Goal: Information Seeking & Learning: Understand process/instructions

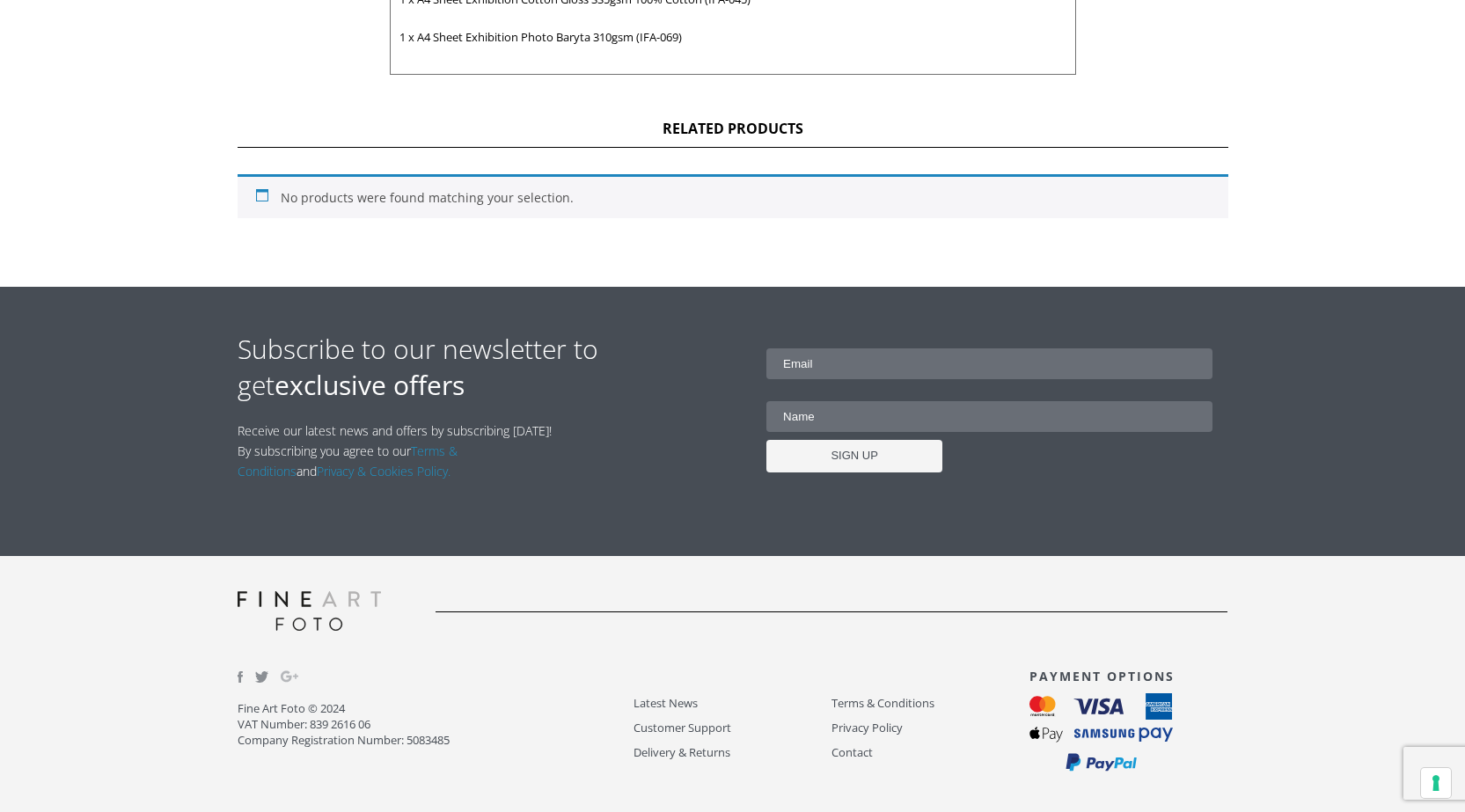
scroll to position [449, 0]
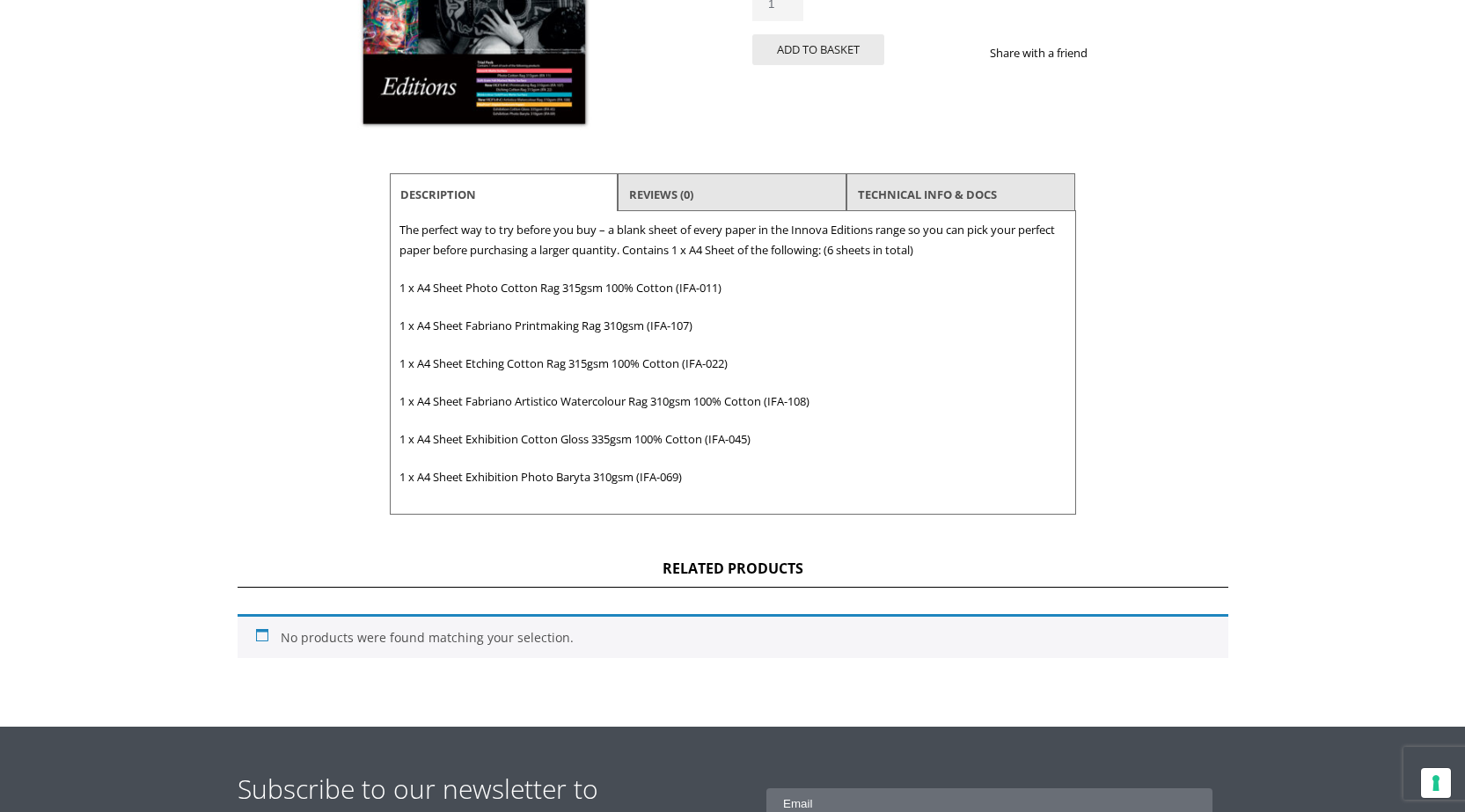
click at [262, 215] on div "Innova Editions Inkjet Fine Art Paper Sample Pack (6 Sheets) RRP from £5.99 £ 7…" at bounding box center [732, 220] width 991 height 1012
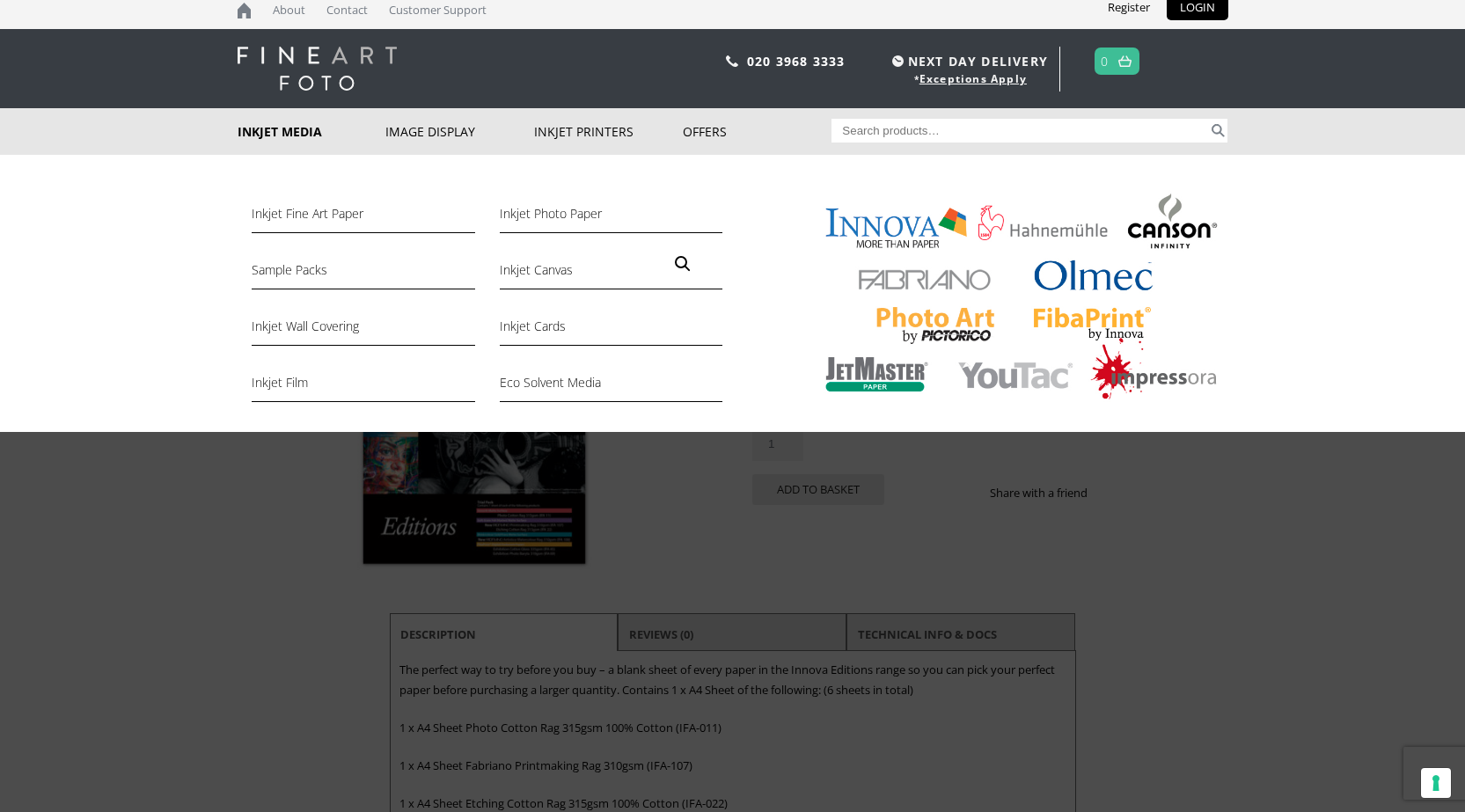
scroll to position [0, 0]
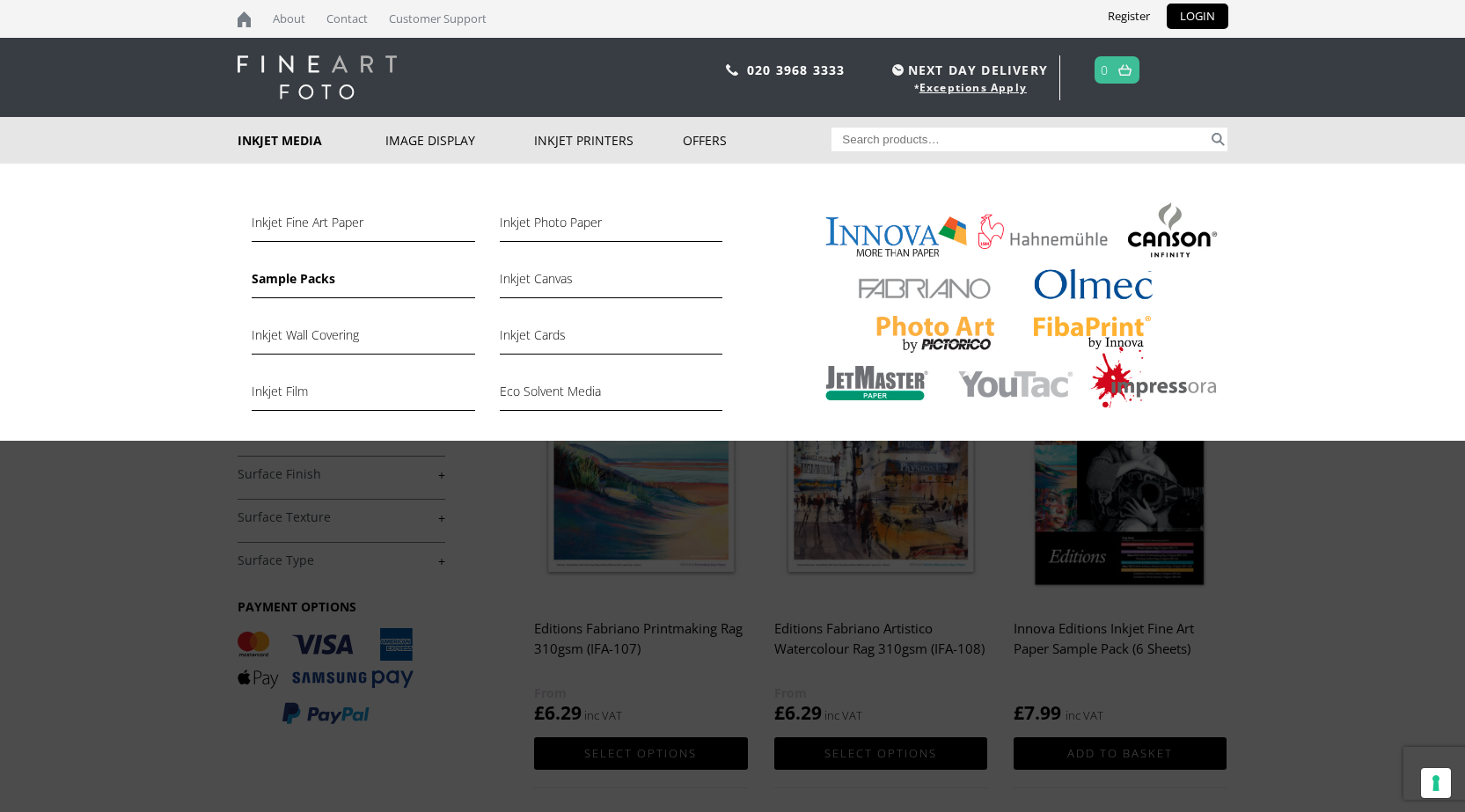
click at [295, 279] on link "Sample Packs" at bounding box center [363, 283] width 223 height 30
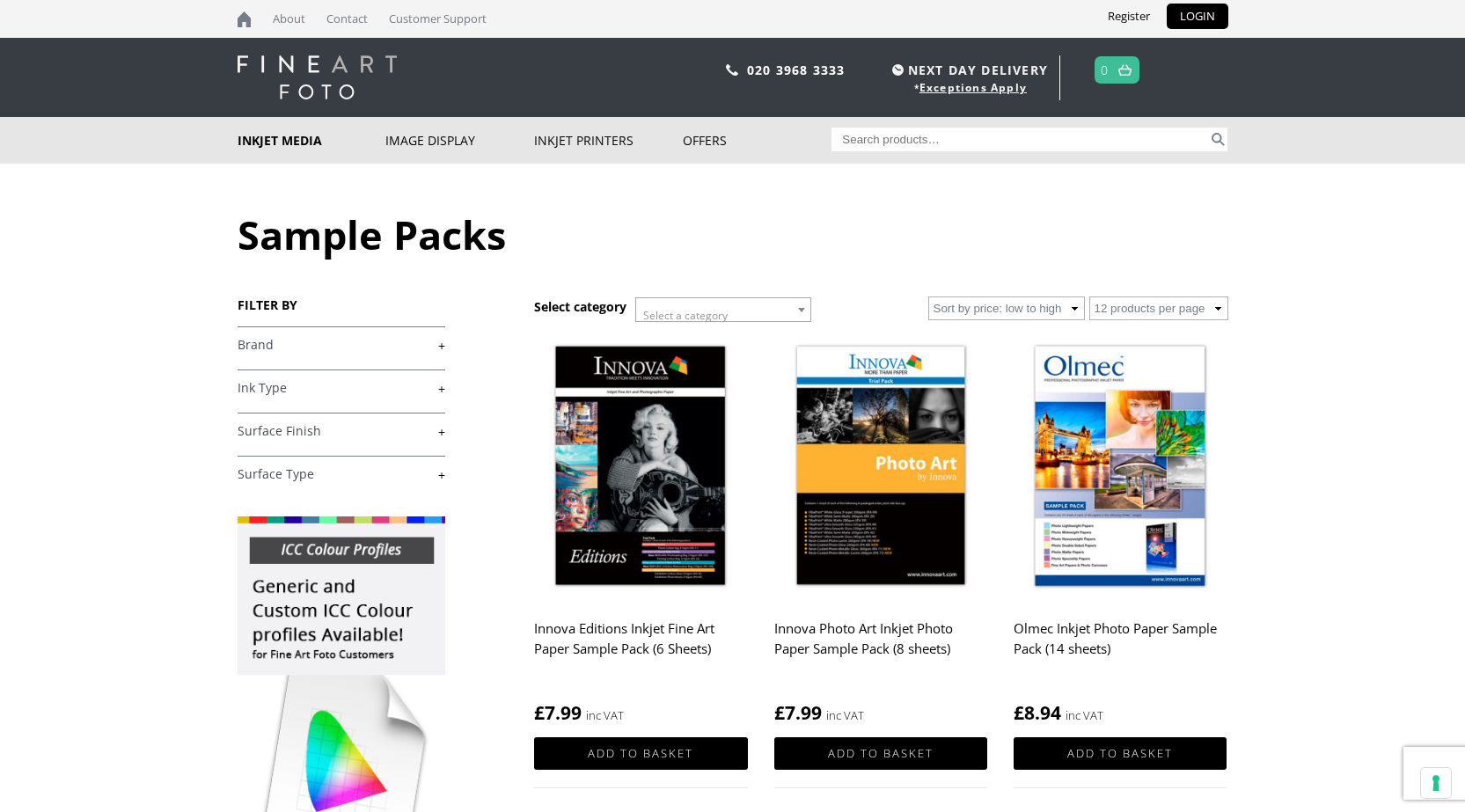
click at [1018, 147] on input "Search for:" at bounding box center [1020, 139] width 377 height 24
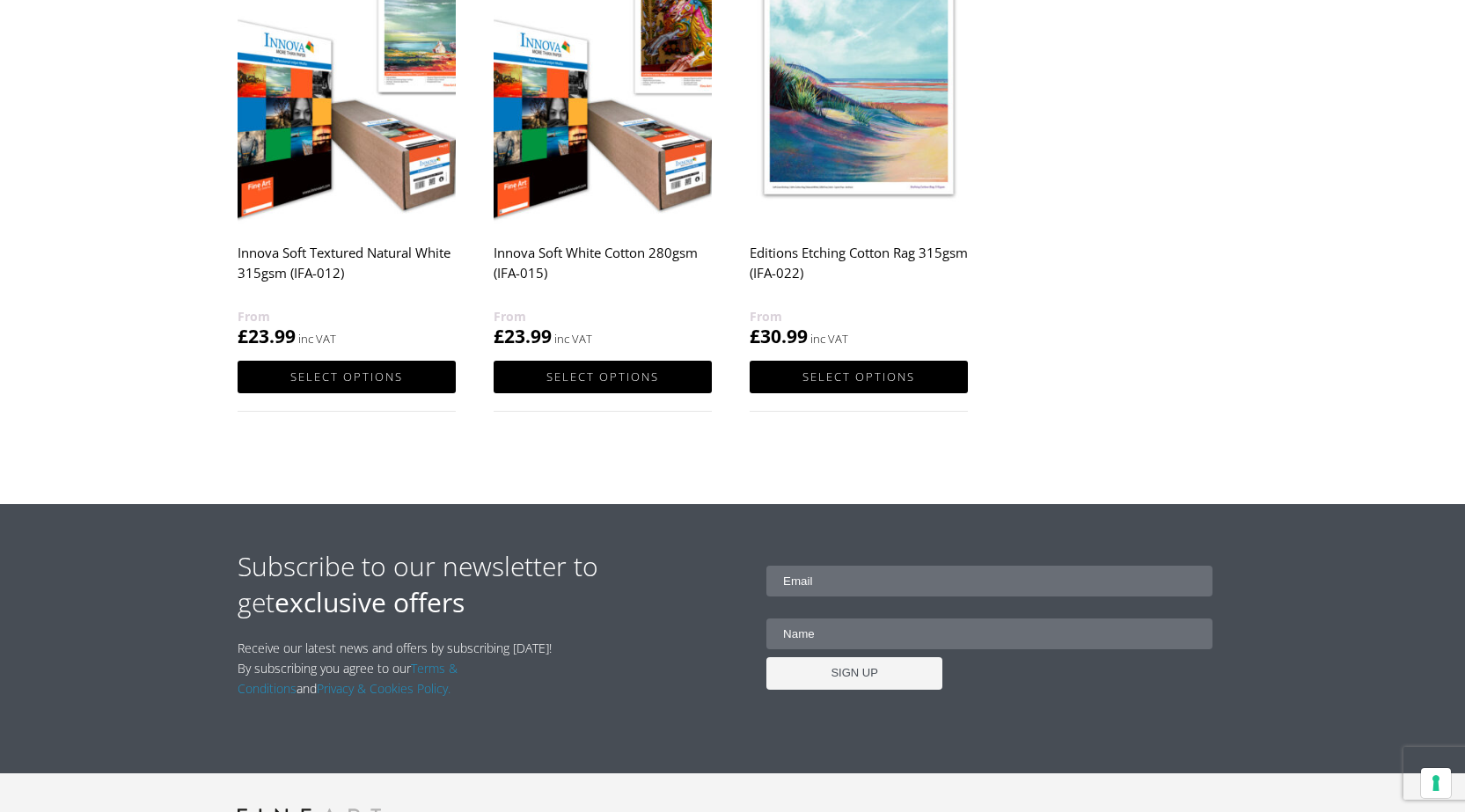
scroll to position [1356, 0]
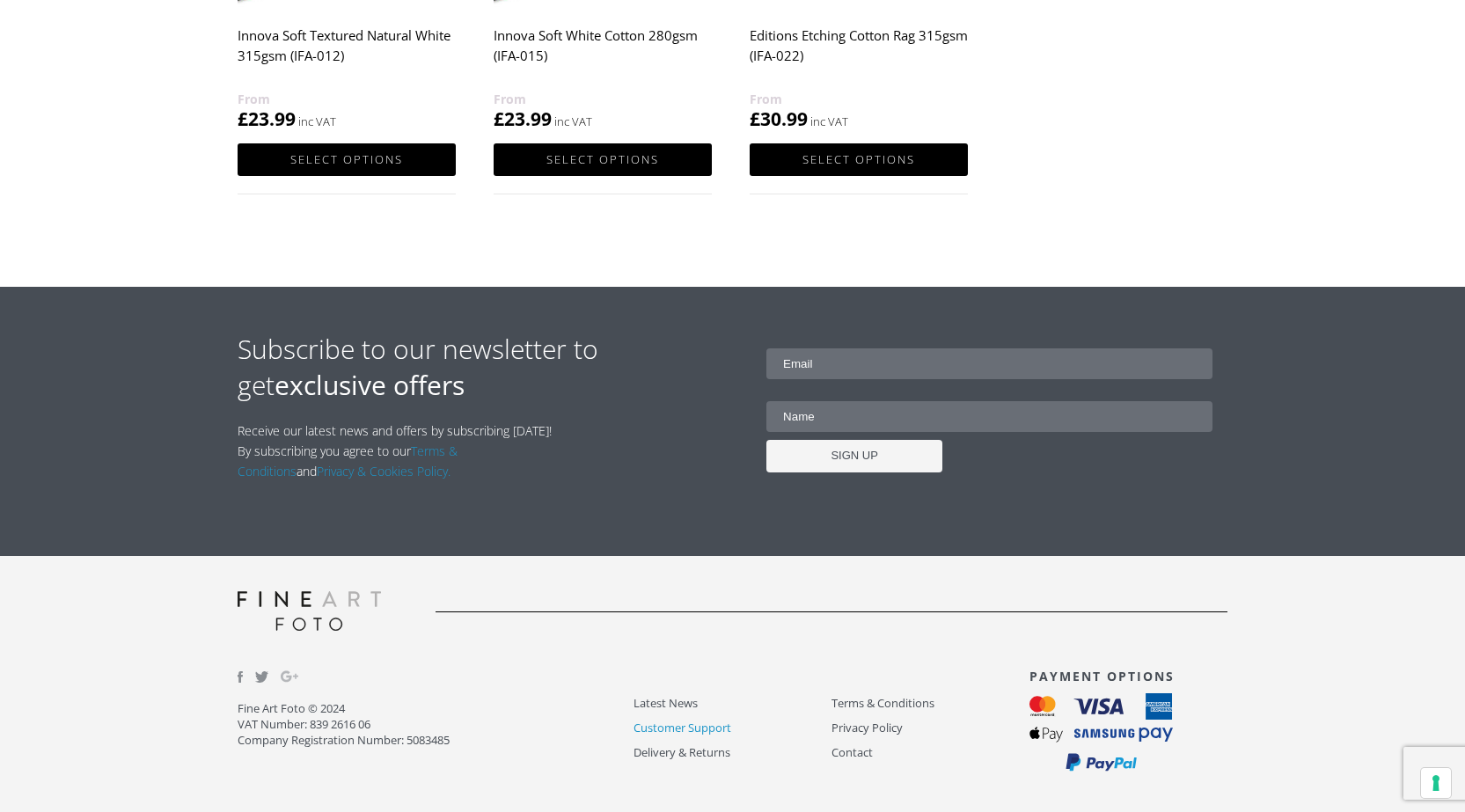
click at [701, 732] on link "Customer Support" at bounding box center [732, 727] width 198 height 20
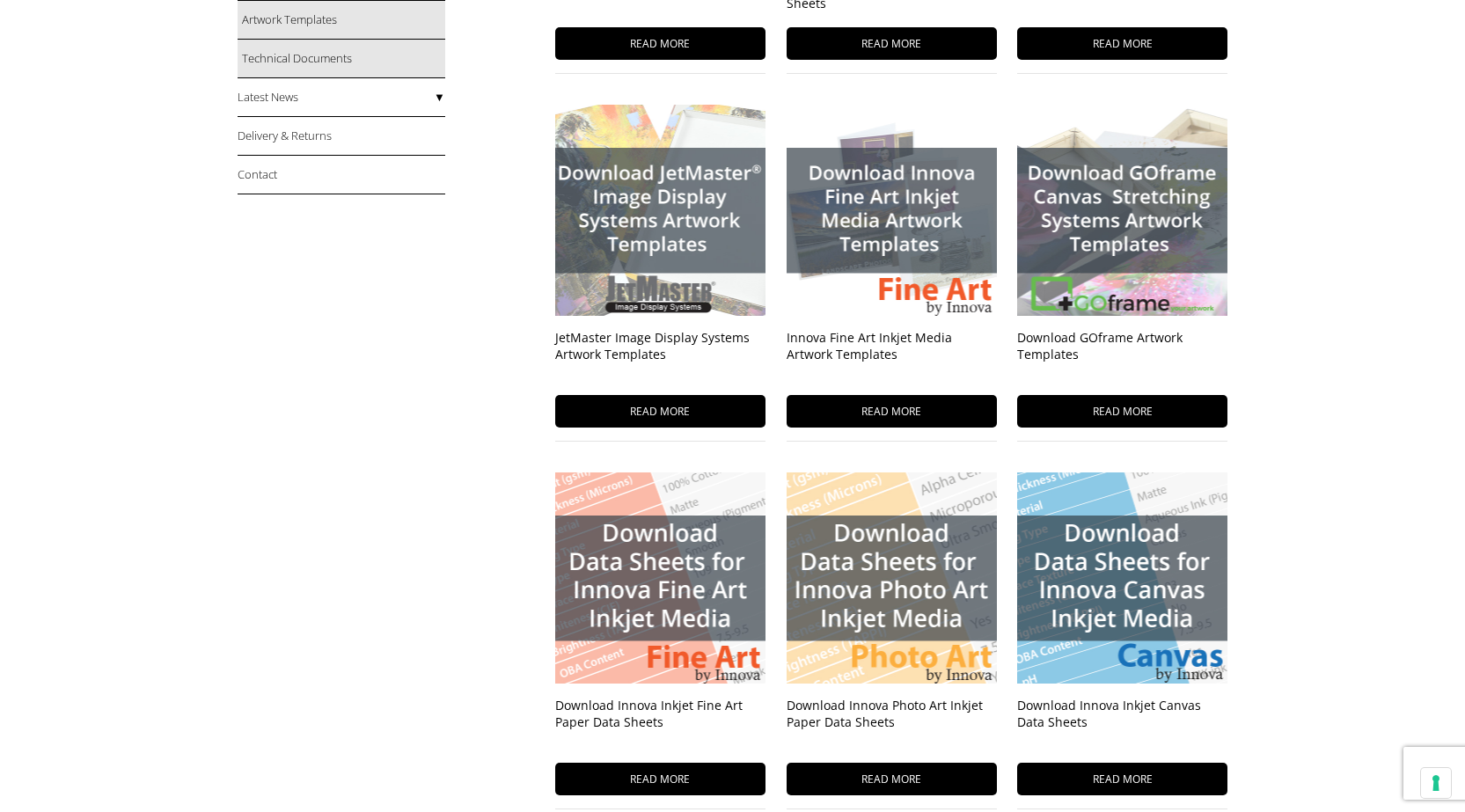
scroll to position [1607, 0]
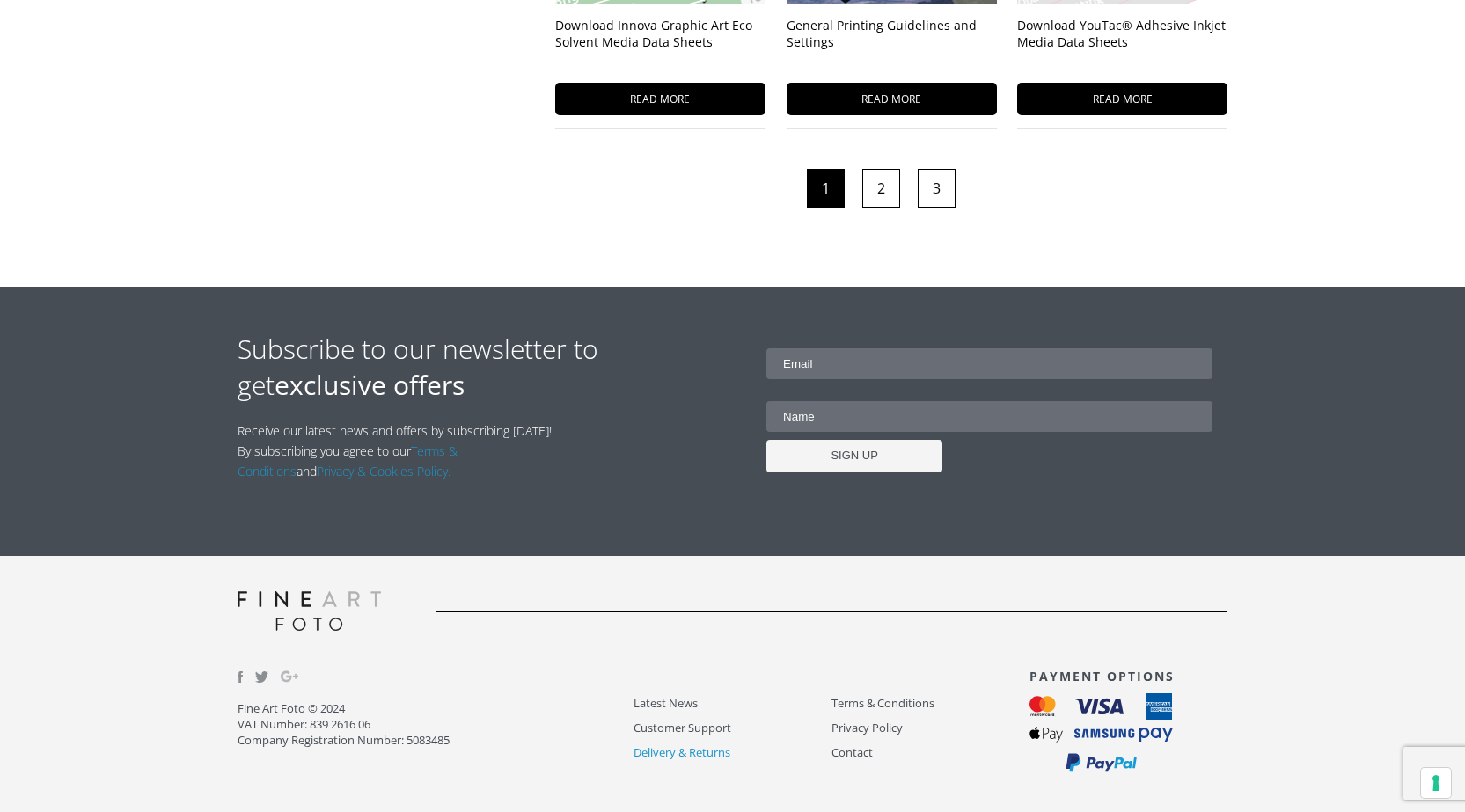
click at [685, 754] on link "Delivery & Returns" at bounding box center [732, 751] width 198 height 20
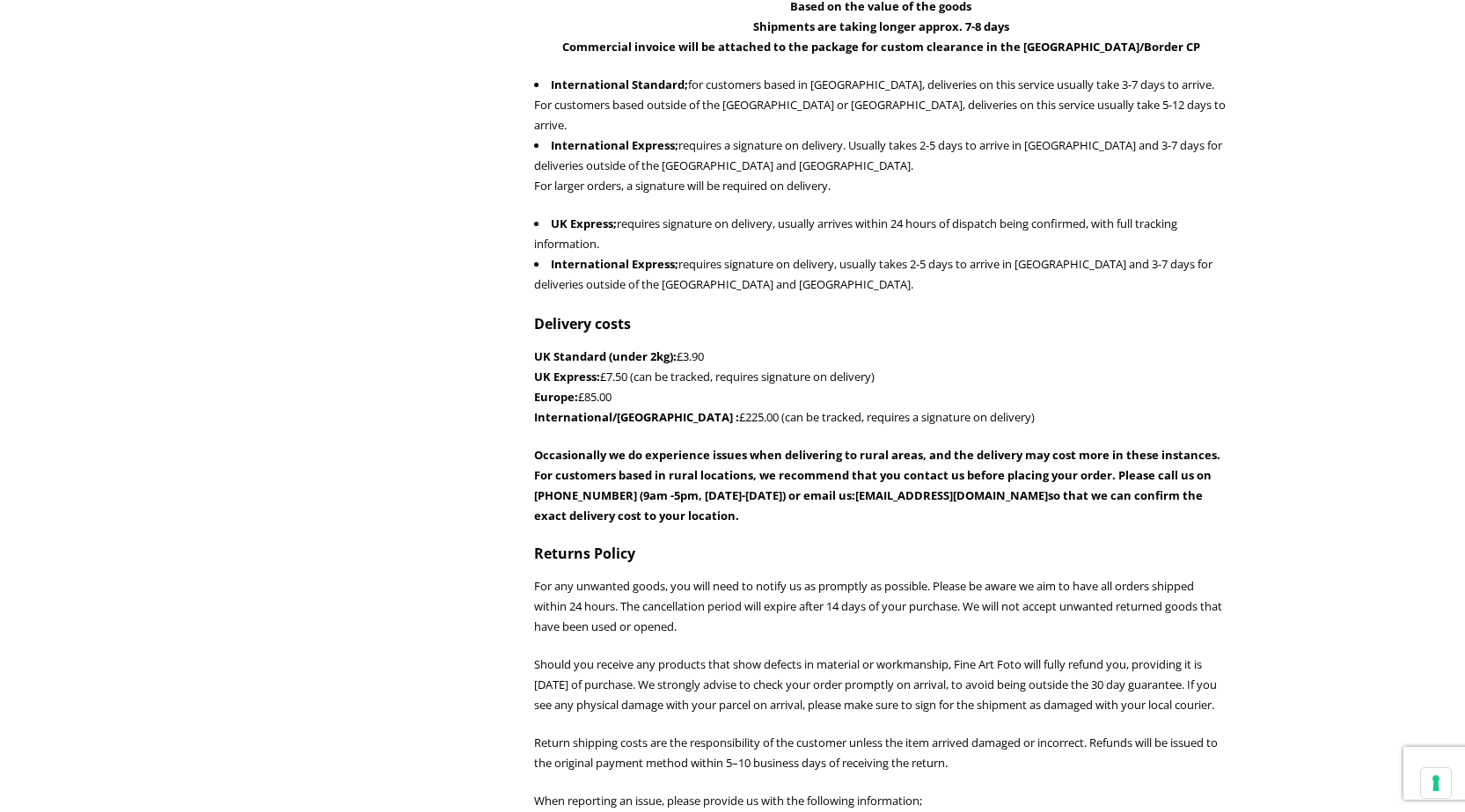
scroll to position [968, 0]
